Goal: Complete application form

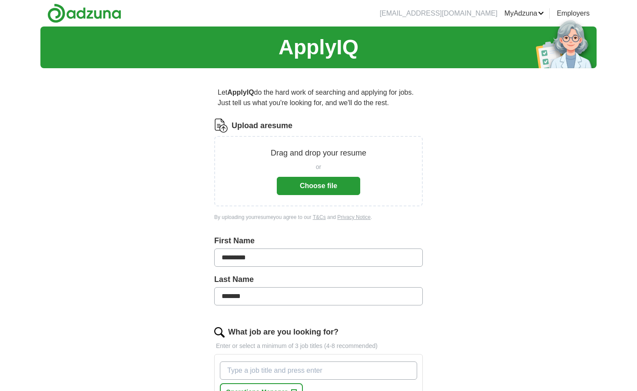
click at [314, 192] on button "Choose file" at bounding box center [318, 186] width 83 height 18
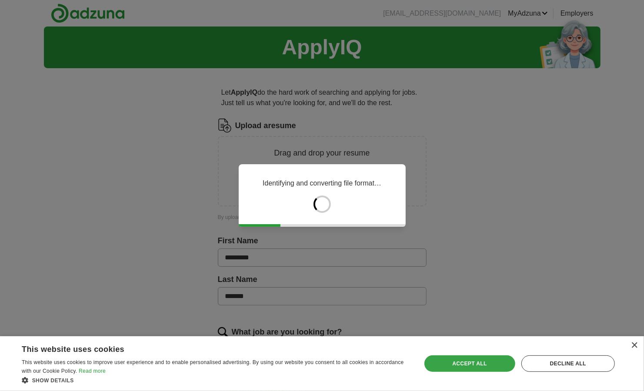
click at [489, 361] on div "Accept all" at bounding box center [469, 364] width 91 height 17
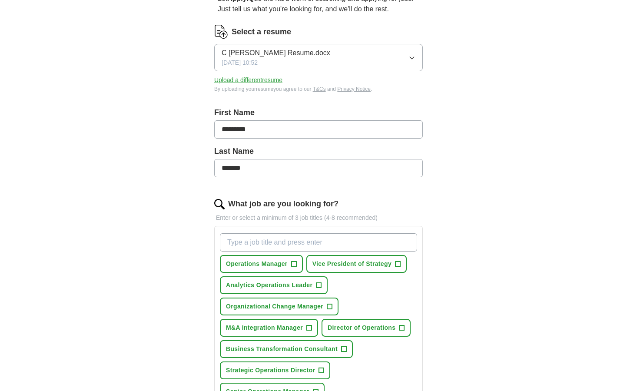
scroll to position [95, 0]
click at [255, 286] on span "Analytics Operations Leader" at bounding box center [269, 284] width 87 height 9
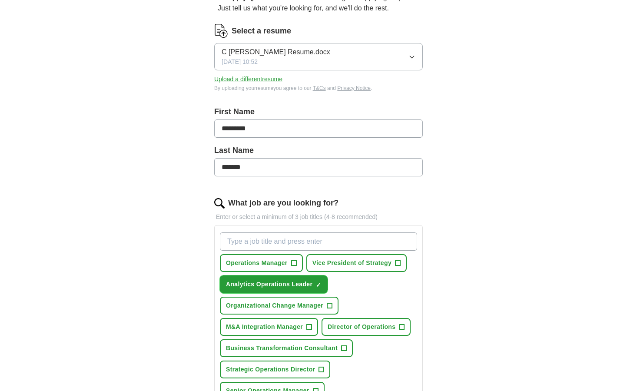
click at [0, 0] on span "×" at bounding box center [0, 0] width 0 height 0
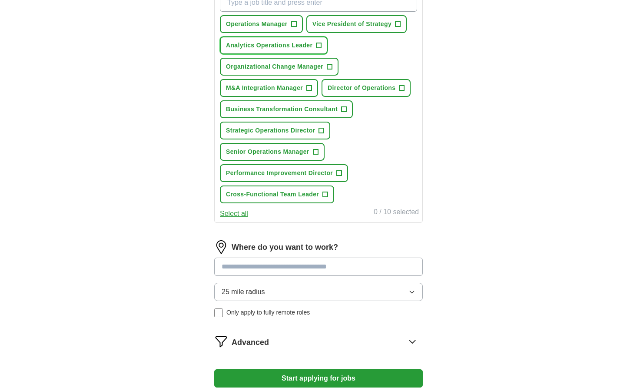
scroll to position [336, 0]
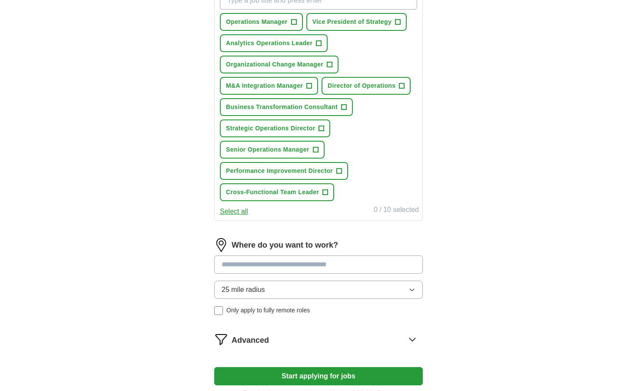
click at [248, 293] on span "25 mile radius" at bounding box center [243, 290] width 43 height 10
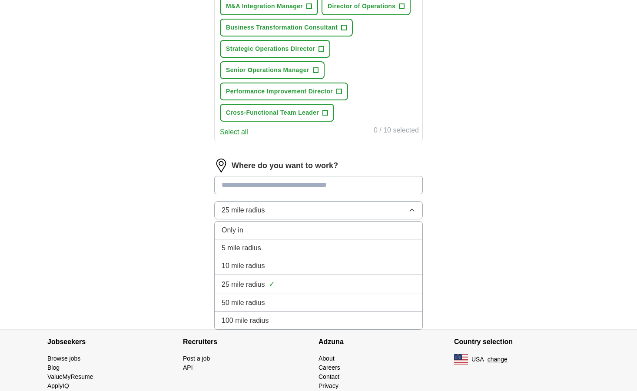
scroll to position [420, 0]
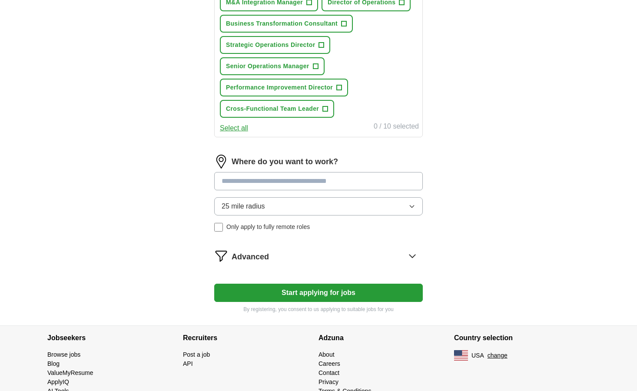
click at [248, 181] on input at bounding box center [318, 181] width 209 height 18
click at [218, 227] on div "25 mile radius Only apply to fully remote roles" at bounding box center [318, 214] width 209 height 34
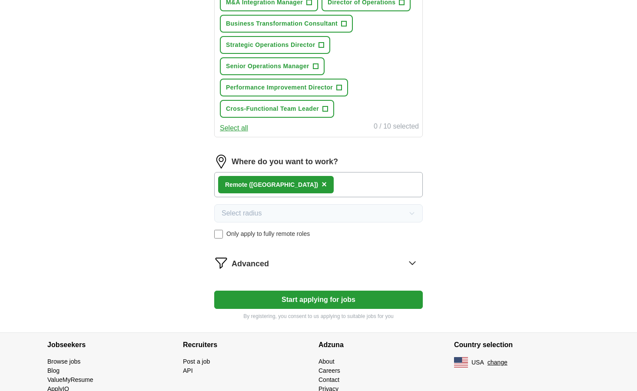
click at [287, 263] on div "Advanced" at bounding box center [327, 263] width 191 height 14
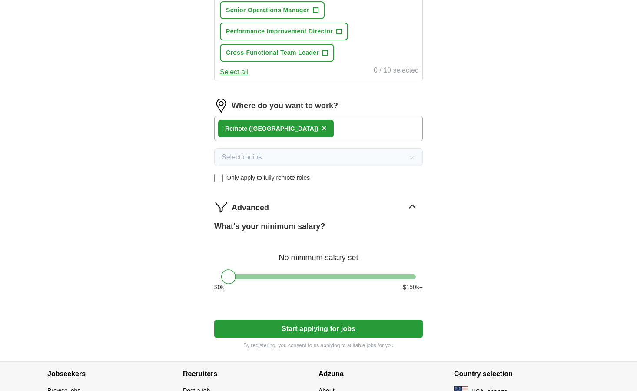
scroll to position [476, 0]
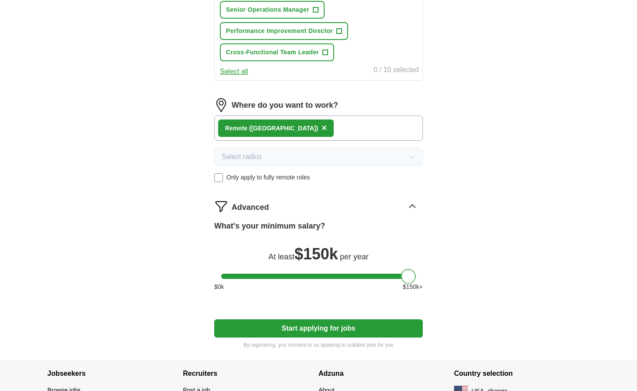
drag, startPoint x: 231, startPoint y: 276, endPoint x: 420, endPoint y: 273, distance: 189.6
click at [420, 274] on div at bounding box center [318, 276] width 209 height 5
click at [326, 330] on button "Start applying for jobs" at bounding box center [318, 329] width 209 height 18
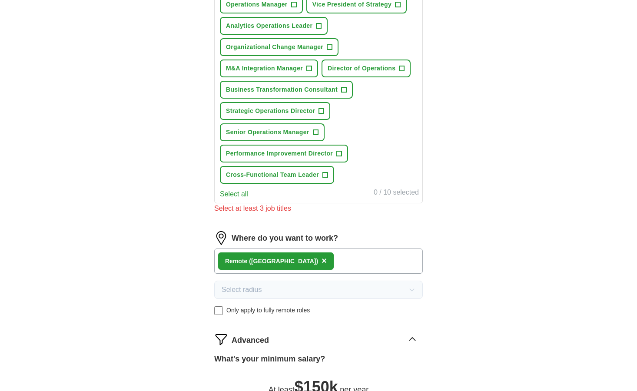
scroll to position [220, 0]
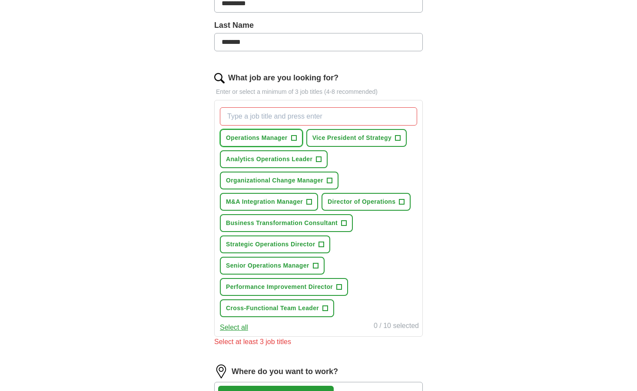
click at [263, 140] on span "Operations Manager" at bounding box center [257, 137] width 62 height 9
click at [276, 198] on span "M&A Integration Manager" at bounding box center [264, 201] width 77 height 9
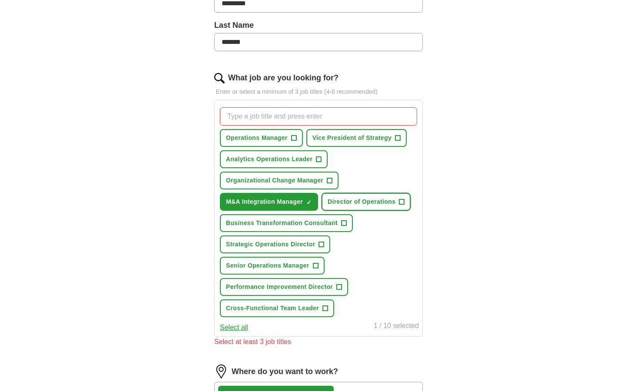
click at [351, 204] on span "Director of Operations" at bounding box center [362, 201] width 68 height 9
click at [274, 247] on span "Strategic Operations Director" at bounding box center [270, 244] width 89 height 9
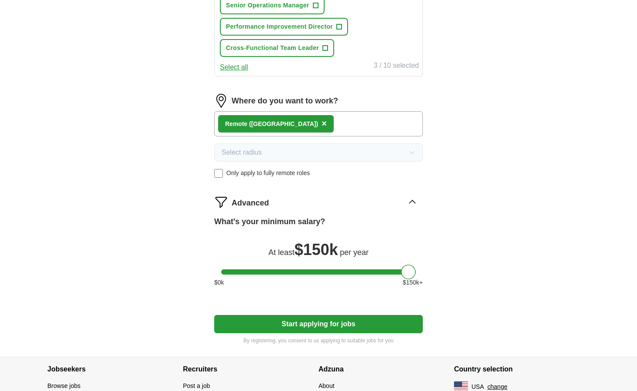
scroll to position [531, 0]
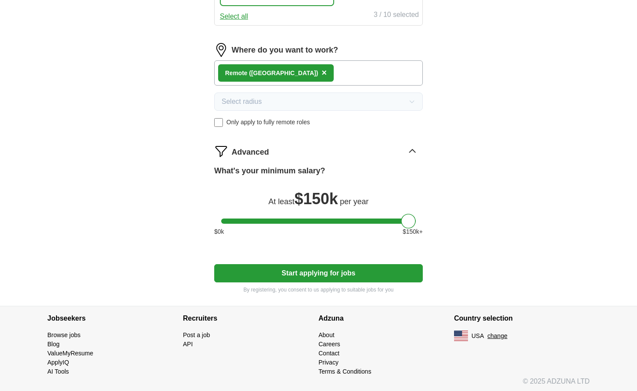
click at [305, 268] on button "Start applying for jobs" at bounding box center [318, 273] width 209 height 18
select select "**"
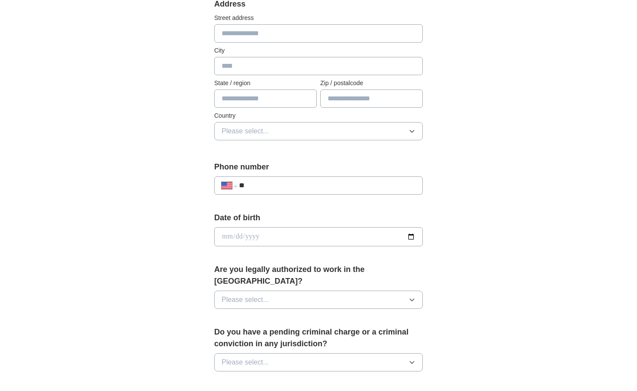
scroll to position [70, 0]
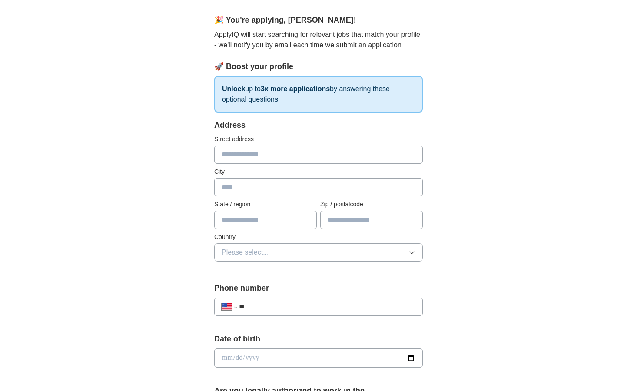
click at [250, 151] on input "text" at bounding box center [318, 155] width 209 height 18
type input "**********"
type input "*****"
click at [237, 217] on input "text" at bounding box center [265, 220] width 103 height 18
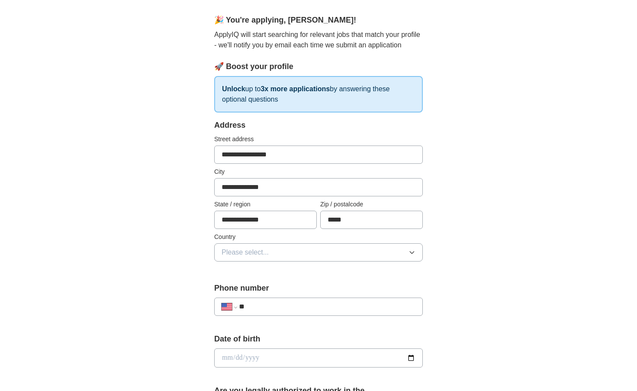
type input "**********"
click at [254, 250] on span "Please select..." at bounding box center [245, 252] width 47 height 10
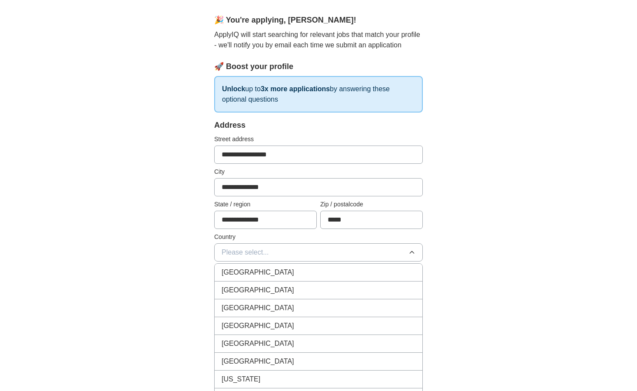
click at [246, 289] on span "[GEOGRAPHIC_DATA]" at bounding box center [258, 290] width 73 height 10
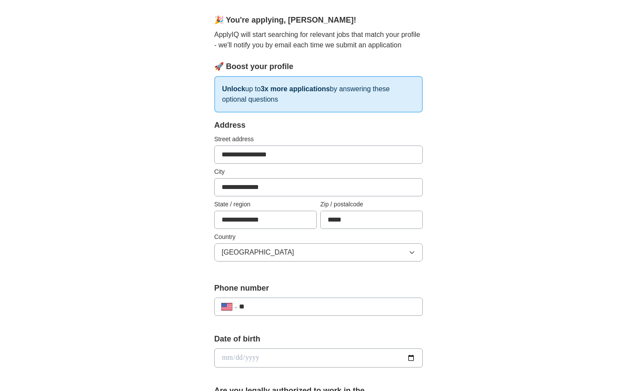
scroll to position [192, 0]
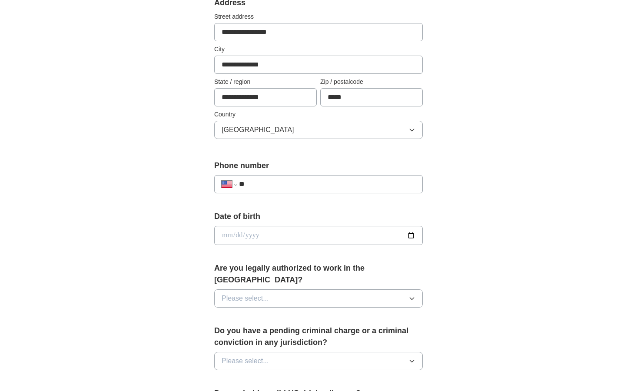
click at [266, 239] on input "date" at bounding box center [318, 235] width 209 height 19
click at [167, 265] on div "**********" at bounding box center [318, 230] width 557 height 792
click at [242, 292] on button "Please select..." at bounding box center [318, 299] width 209 height 18
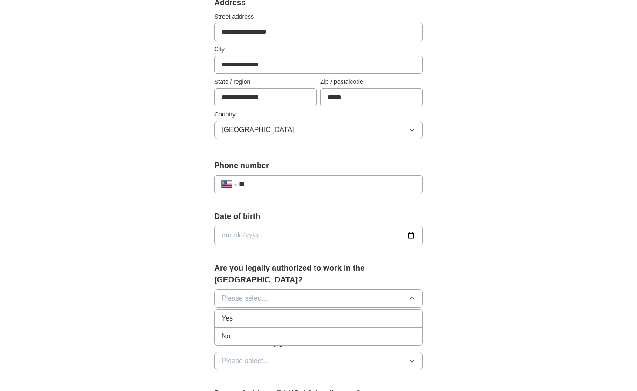
click at [237, 314] on div "Yes" at bounding box center [319, 319] width 194 height 10
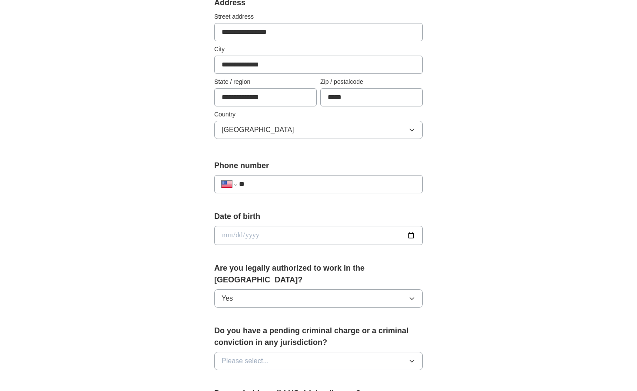
click at [238, 356] on span "Please select..." at bounding box center [245, 361] width 47 height 10
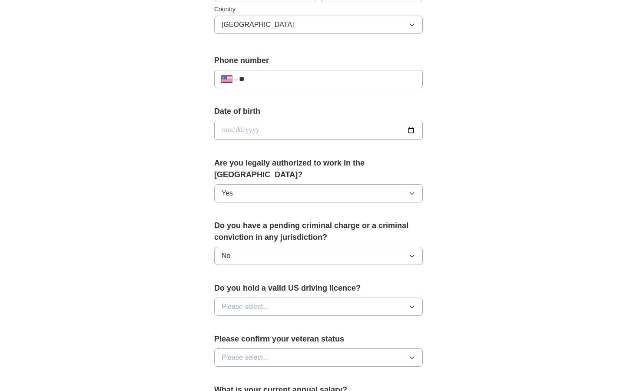
scroll to position [299, 0]
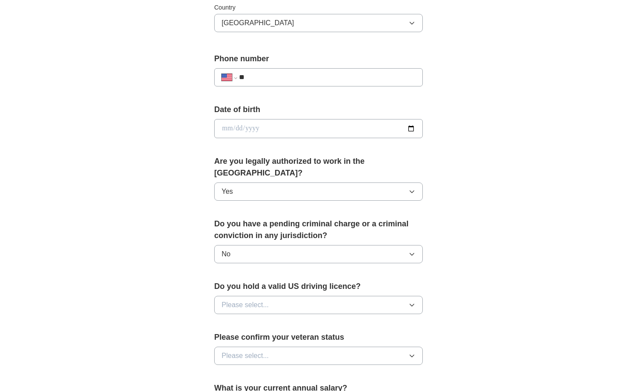
click at [240, 300] on span "Please select..." at bounding box center [245, 305] width 47 height 10
click at [232, 320] on span "Yes" at bounding box center [227, 325] width 11 height 10
click at [236, 351] on span "Please select..." at bounding box center [245, 356] width 47 height 10
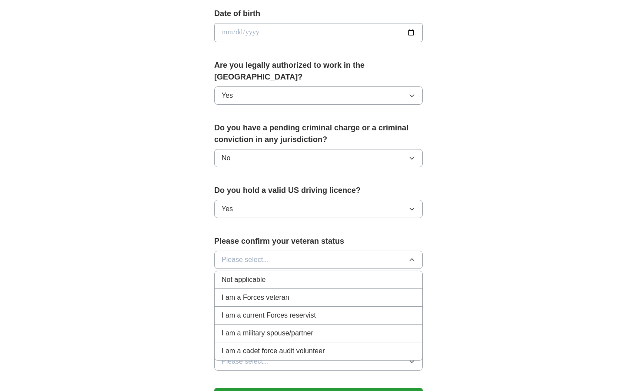
scroll to position [405, 0]
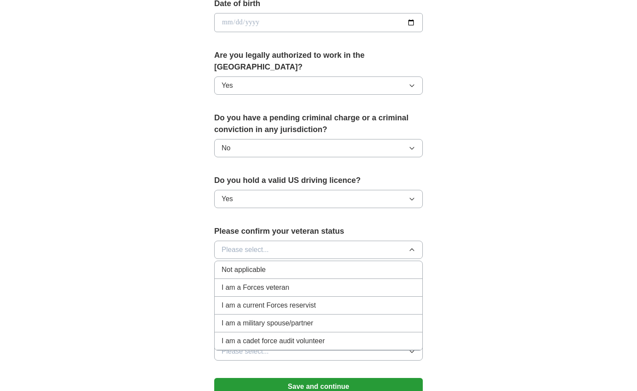
click at [256, 318] on span "I am a military spouse/partner" at bounding box center [268, 323] width 92 height 10
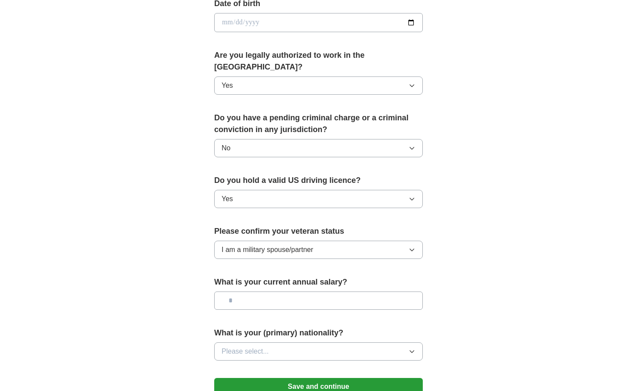
click at [257, 292] on input "text" at bounding box center [318, 301] width 209 height 18
type input "********"
click at [260, 347] on span "Please select..." at bounding box center [245, 352] width 47 height 10
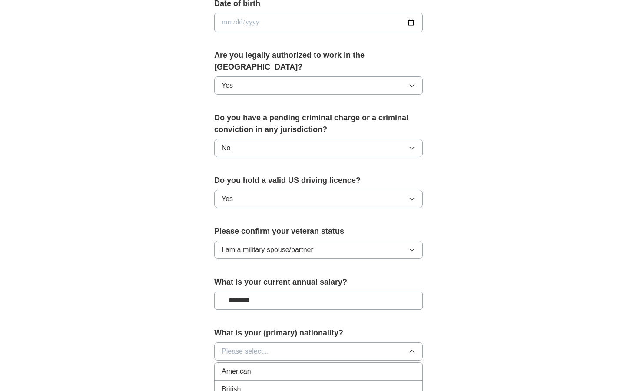
click at [250, 367] on span "American" at bounding box center [237, 372] width 30 height 10
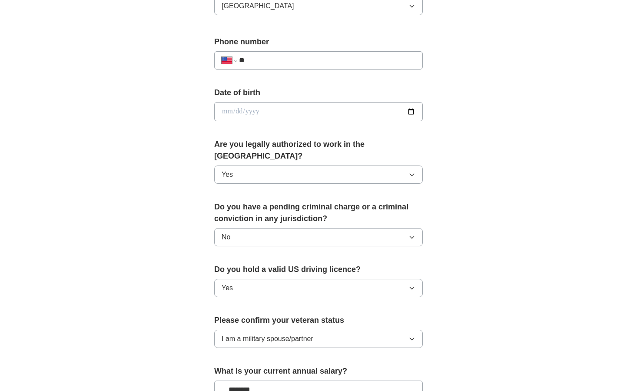
scroll to position [316, 0]
click at [247, 110] on input "date" at bounding box center [318, 112] width 209 height 19
click at [221, 113] on input "date" at bounding box center [318, 112] width 209 height 19
click at [223, 113] on input "date" at bounding box center [318, 112] width 209 height 19
type input "**********"
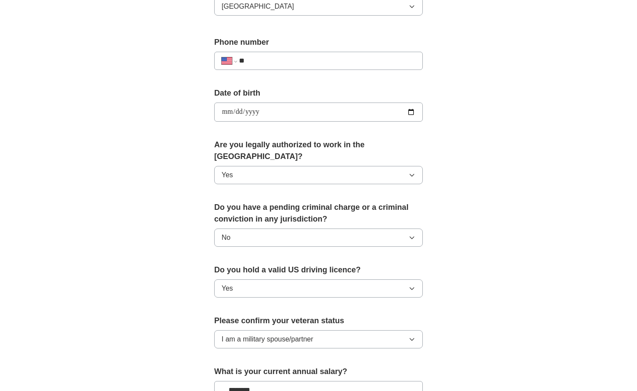
click at [278, 57] on input "**" at bounding box center [327, 61] width 177 height 10
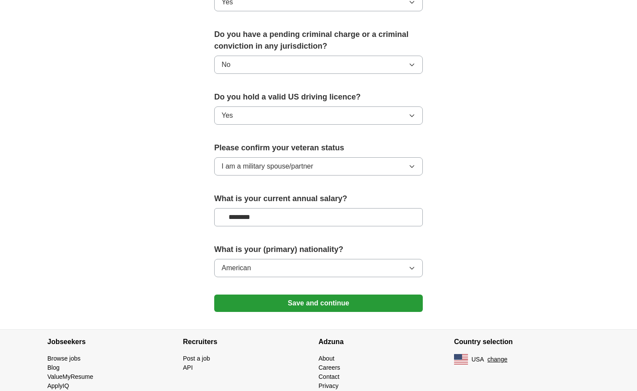
scroll to position [499, 0]
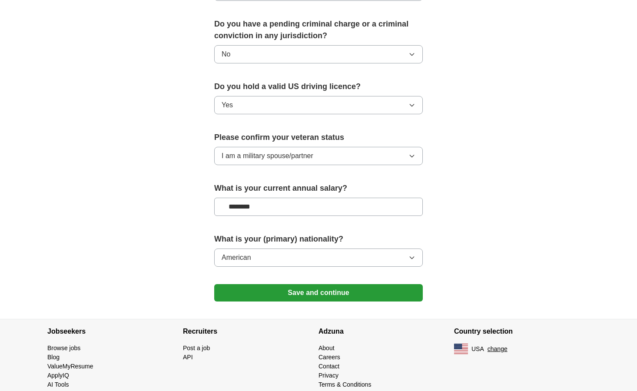
type input "**********"
click at [308, 284] on button "Save and continue" at bounding box center [318, 292] width 209 height 17
